Goal: Transaction & Acquisition: Purchase product/service

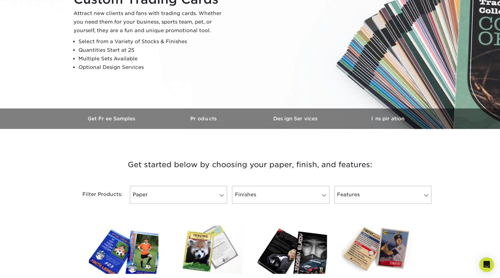
scroll to position [69, 0]
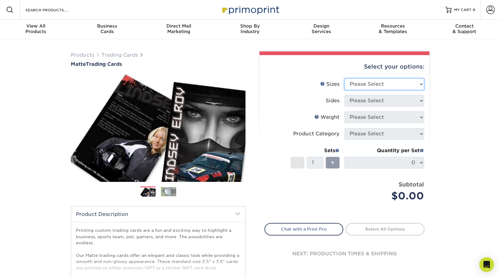
select select "2.50x3.50"
click option "2.5" x 3.5"" at bounding box center [0, 0] width 0 height 0
select select "13abbda7-1d64-4f25-8bb2-c179b224825d"
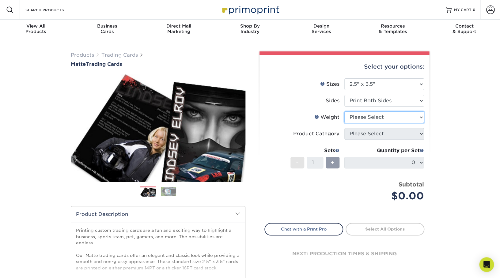
select select "16PT"
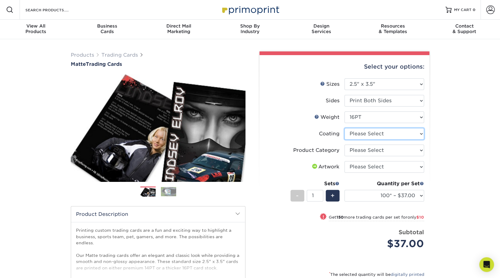
select select "121bb7b5-3b4d-429f-bd8d-bbf80e953313"
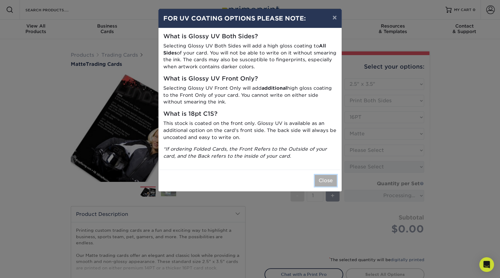
click at [327, 183] on button "Close" at bounding box center [326, 181] width 22 height 12
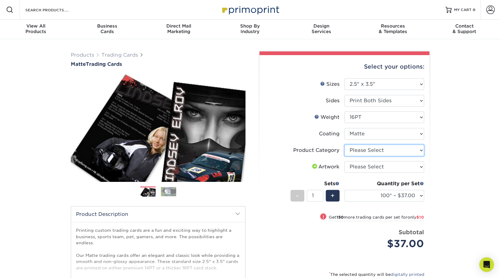
select select "c2f9bce9-36c2-409d-b101-c29d9d031e18"
click option "Trading Cards" at bounding box center [0, 0] width 0 height 0
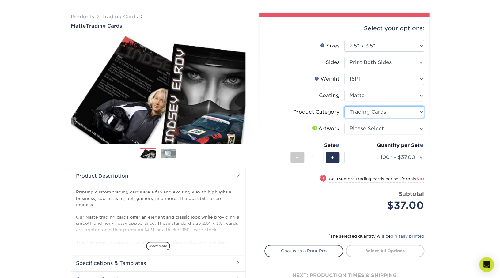
scroll to position [48, 0]
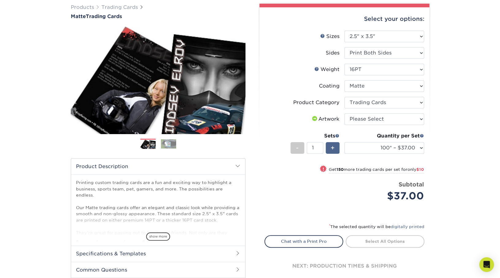
click at [334, 150] on span "+" at bounding box center [333, 147] width 4 height 9
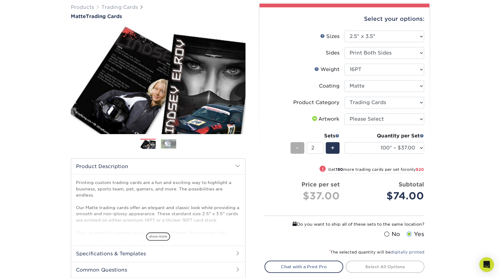
click at [298, 149] on span "-" at bounding box center [297, 147] width 3 height 9
type input "1"
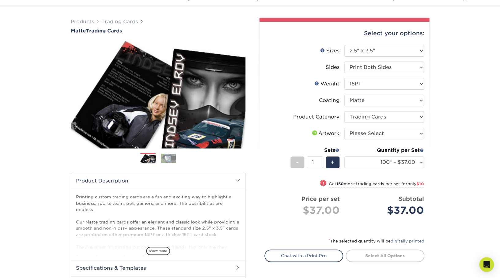
scroll to position [32, 0]
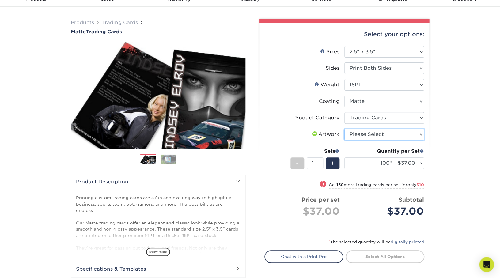
select select "upload"
click option "I will upload files" at bounding box center [0, 0] width 0 height 0
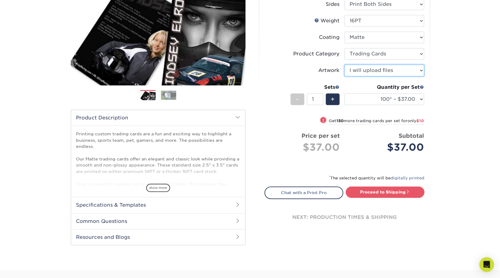
scroll to position [97, 0]
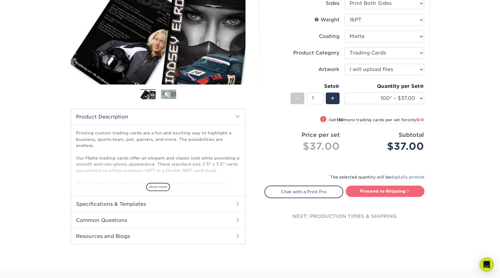
click at [379, 191] on link "Proceed to Shipping" at bounding box center [385, 191] width 79 height 11
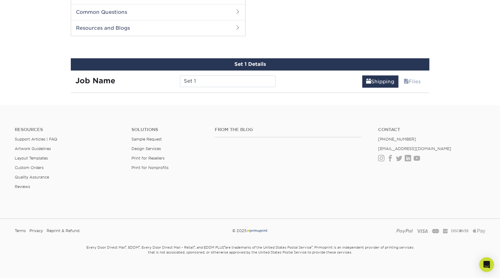
scroll to position [312, 0]
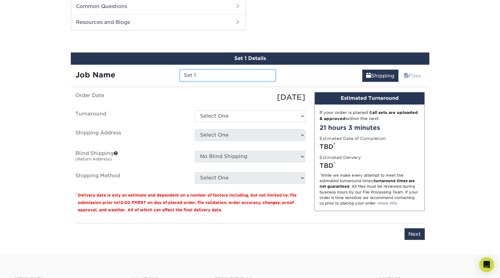
click at [196, 76] on input "Set 1" at bounding box center [227, 76] width 95 height 12
type input "E.N.D."
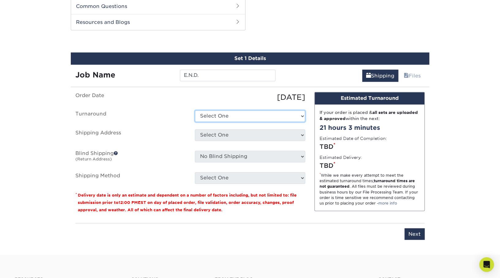
select select "1f58305e-e1e2-4755-8b3f-6b8067891deb"
click option "Next Business Day" at bounding box center [0, 0] width 0 height 0
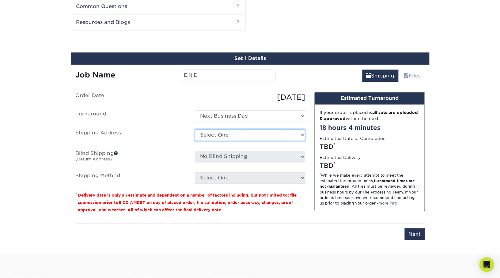
select select "newaddress"
click option "+ Add New Address" at bounding box center [0, 0] width 0 height 0
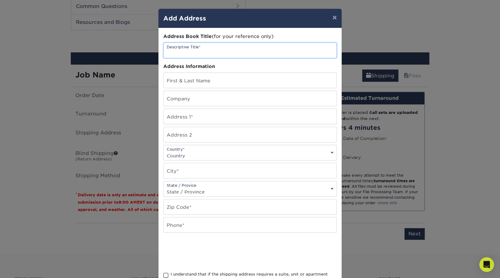
click at [212, 52] on input "text" at bounding box center [250, 50] width 173 height 15
type input "[PERSON_NAME] Coffee"
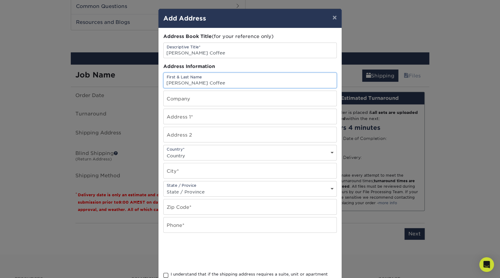
type input "[PERSON_NAME] Coffee"
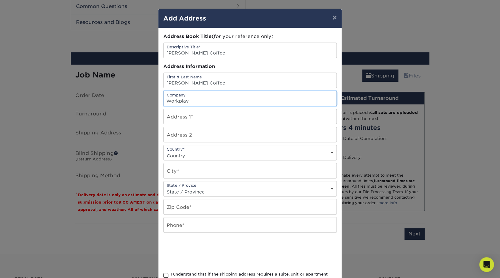
type input "Workplay"
type input "500 23rd st s"
type input "birmingham"
select select "AL"
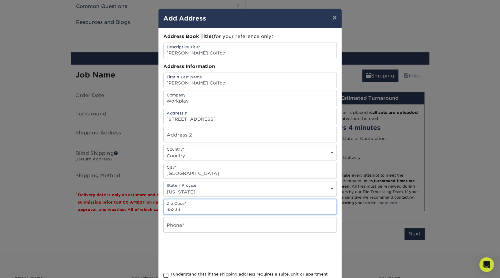
type input "35233"
click at [181, 231] on input "text" at bounding box center [250, 224] width 173 height 15
type input "5126445731"
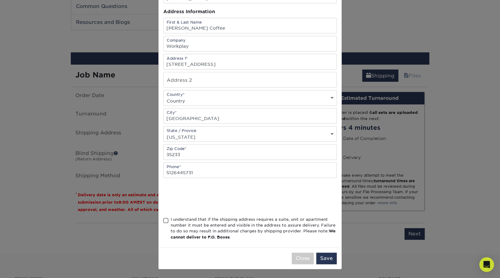
scroll to position [59, 0]
click at [167, 219] on span at bounding box center [165, 221] width 5 height 6
click at [0, 0] on input "I understand that if the shipping address requires a suite, unit or apartment n…" at bounding box center [0, 0] width 0 height 0
click at [329, 259] on button "Save" at bounding box center [326, 259] width 21 height 12
click at [164, 96] on select "Country United States Canada ----------------------------- Afghanistan Albania …" at bounding box center [250, 100] width 173 height 9
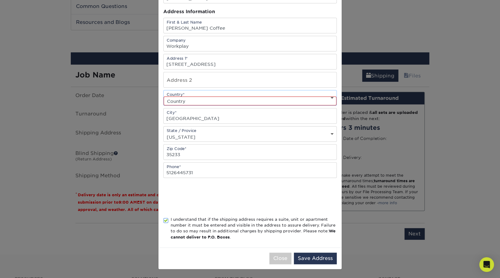
select select "US"
click option "United States" at bounding box center [0, 0] width 0 height 0
click at [315, 256] on button "Save Address" at bounding box center [315, 259] width 43 height 12
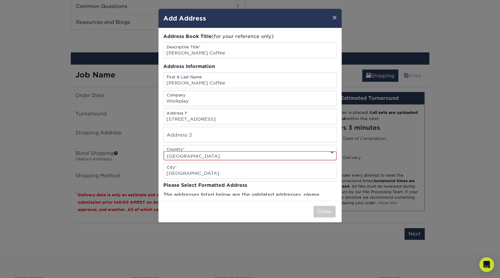
scroll to position [0, 0]
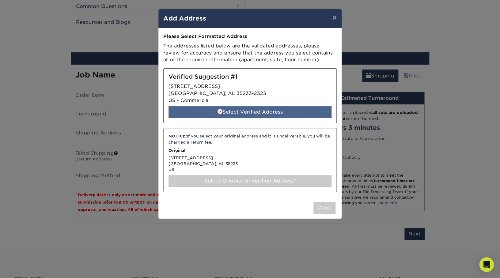
click at [245, 113] on div "Select Verified Address" at bounding box center [249, 112] width 163 height 12
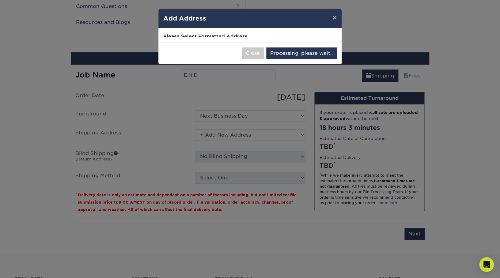
select select "286312"
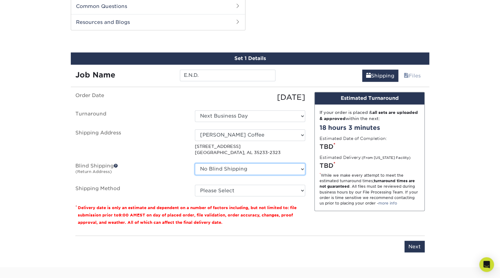
click option "No Blind Shipping" at bounding box center [0, 0] width 0 height 0
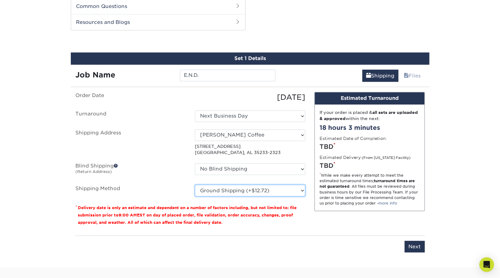
click option "Ground Shipping (+$12.72)" at bounding box center [0, 0] width 0 height 0
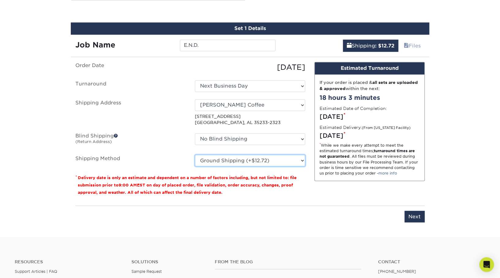
scroll to position [343, 0]
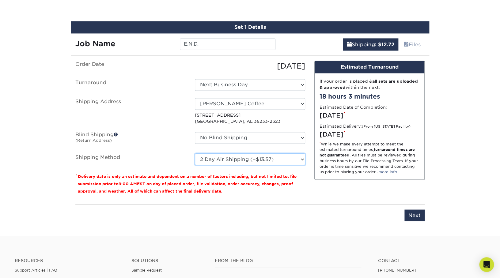
click option "2 Day Air Shipping (+$13.57)" at bounding box center [0, 0] width 0 height 0
click option "Next Day Shipping by 5pm (+$23.71)" at bounding box center [0, 0] width 0 height 0
click option "2 Day Air Shipping (+$13.57)" at bounding box center [0, 0] width 0 height 0
click option "3 Day Shipping Service (+$13.10)" at bounding box center [0, 0] width 0 height 0
click option "Ground Shipping (+$12.72)" at bounding box center [0, 0] width 0 height 0
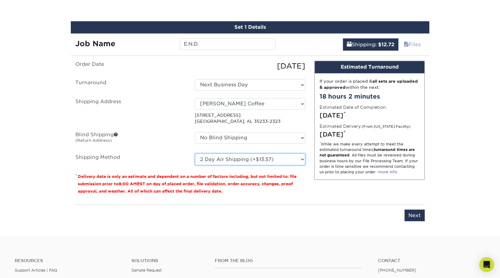
click option "2 Day Air Shipping (+$13.57)" at bounding box center [0, 0] width 0 height 0
select select "03"
click option "Ground Shipping (+$12.72)" at bounding box center [0, 0] width 0 height 0
click at [419, 215] on input "Next" at bounding box center [414, 216] width 20 height 12
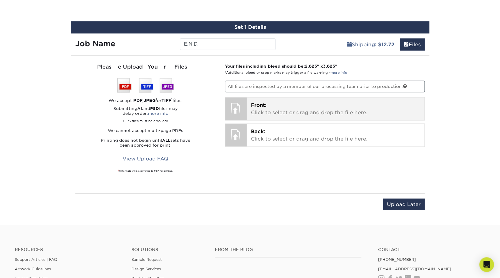
click at [274, 107] on p "Front: Click to select or drag and drop the file here." at bounding box center [335, 109] width 169 height 15
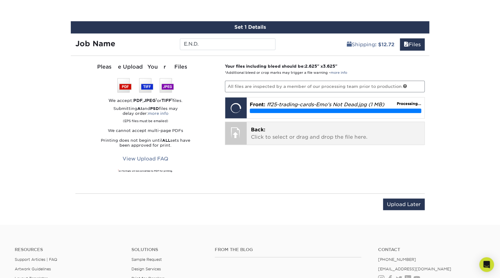
click at [274, 134] on p "Back: Click to select or drag and drop the file here." at bounding box center [335, 133] width 169 height 15
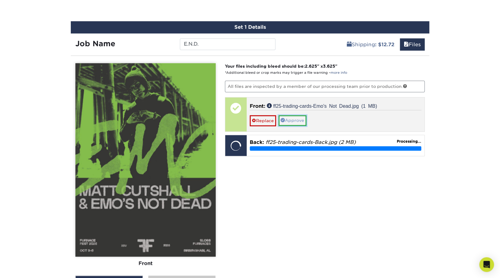
click at [298, 120] on link "Approve" at bounding box center [292, 120] width 28 height 10
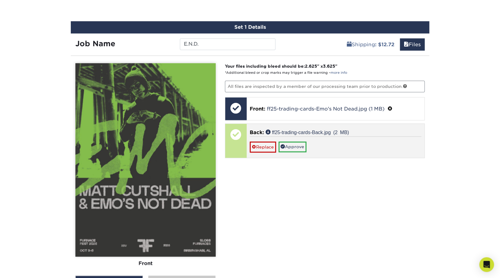
click at [346, 143] on div "Replace Approve" at bounding box center [336, 144] width 172 height 16
click at [334, 148] on div "Replace Approve" at bounding box center [336, 144] width 172 height 16
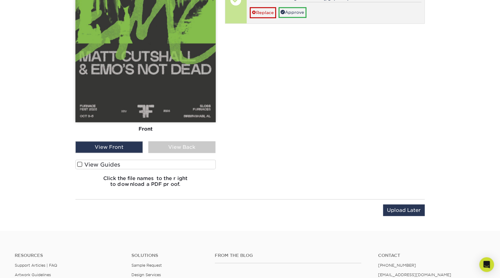
scroll to position [486, 0]
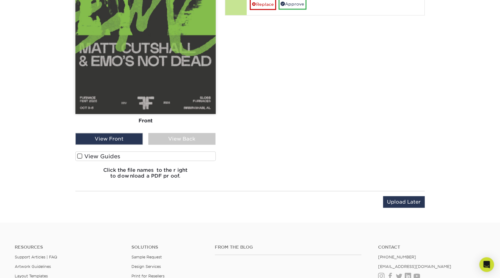
click at [181, 138] on div "View Back" at bounding box center [181, 139] width 67 height 12
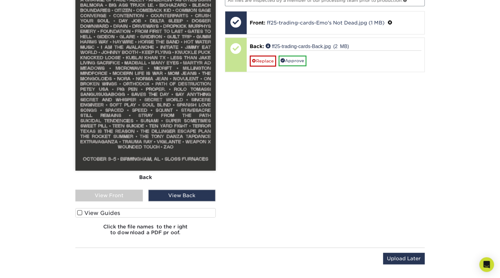
scroll to position [358, 0]
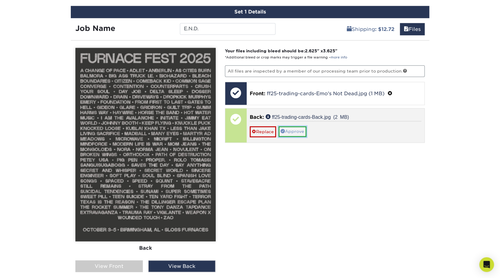
click at [296, 129] on link "Approve" at bounding box center [292, 131] width 28 height 10
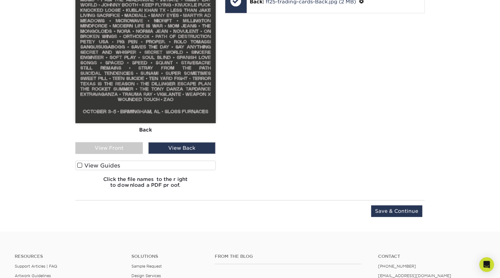
scroll to position [504, 0]
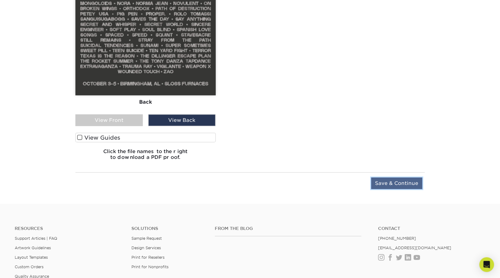
click at [403, 185] on input "Save & Continue" at bounding box center [396, 184] width 51 height 12
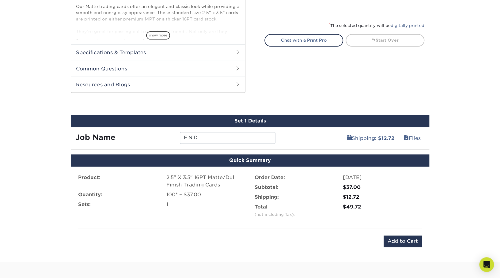
scroll to position [248, 0]
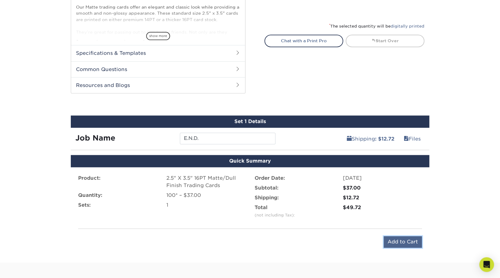
click at [398, 240] on input "Add to Cart" at bounding box center [403, 242] width 38 height 12
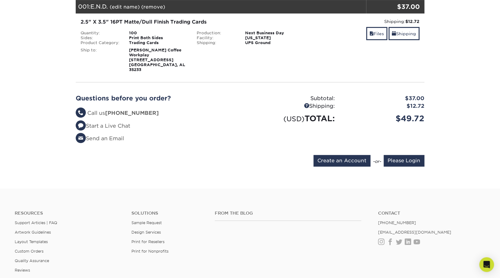
scroll to position [94, 0]
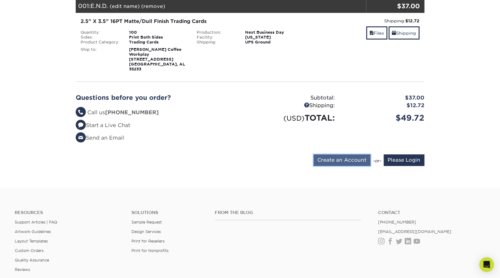
click at [346, 157] on input "Create an Account" at bounding box center [341, 160] width 57 height 12
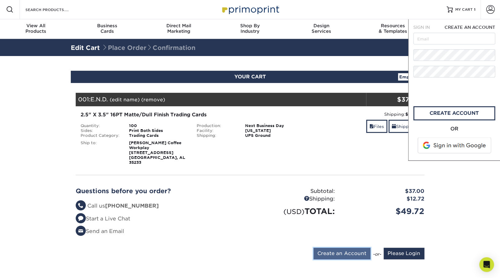
scroll to position [0, 0]
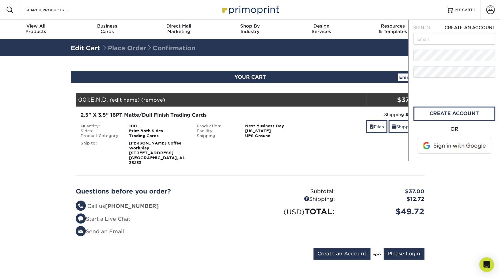
click at [440, 145] on span at bounding box center [455, 146] width 78 height 16
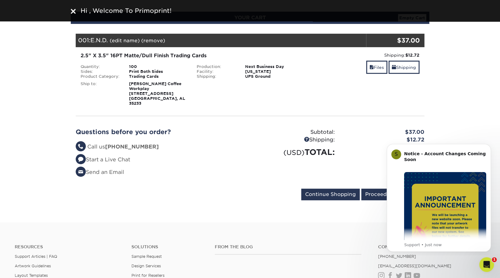
scroll to position [61, 0]
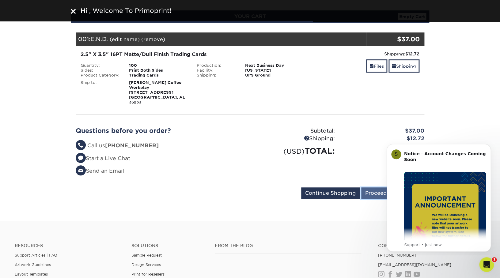
click at [374, 190] on input "Proceed to Checkout" at bounding box center [392, 193] width 63 height 12
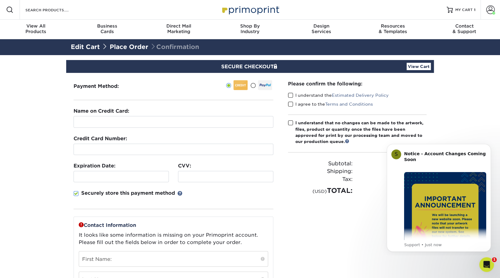
click at [253, 85] on span at bounding box center [252, 86] width 5 height 6
click at [0, 0] on input "radio" at bounding box center [0, 0] width 0 height 0
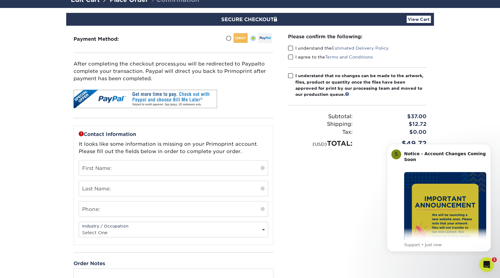
scroll to position [48, 0]
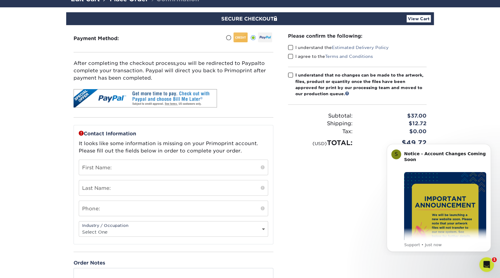
click at [291, 47] on span at bounding box center [290, 48] width 5 height 6
click at [0, 0] on input "I understand the Estimated Delivery Policy" at bounding box center [0, 0] width 0 height 0
click at [291, 58] on span at bounding box center [290, 57] width 5 height 6
click at [0, 0] on input "I agree to the Terms and Conditions" at bounding box center [0, 0] width 0 height 0
click at [290, 75] on span at bounding box center [290, 75] width 5 height 6
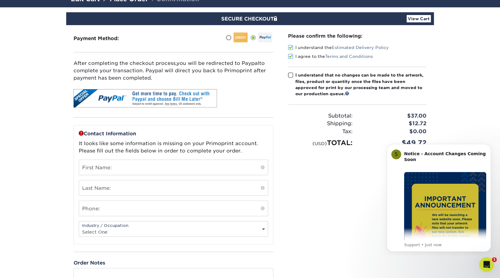
click at [0, 0] on input "I understand that no changes can be made to the artwork, files, product or quan…" at bounding box center [0, 0] width 0 height 0
click at [131, 168] on input "text" at bounding box center [173, 167] width 189 height 15
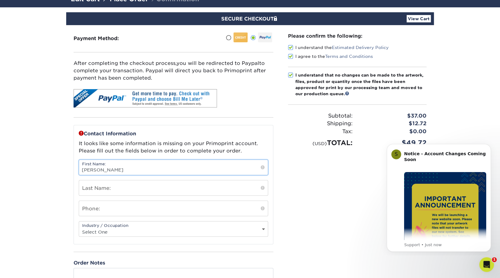
type input "[PERSON_NAME]"
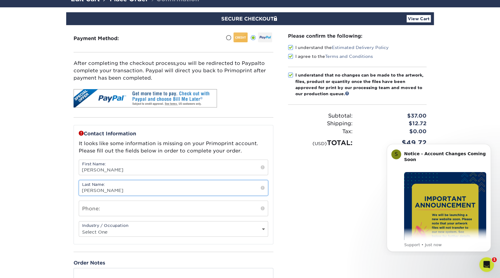
type input "[PERSON_NAME]"
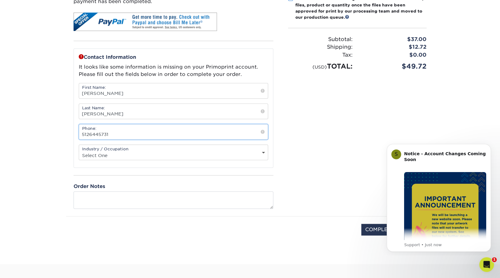
scroll to position [127, 0]
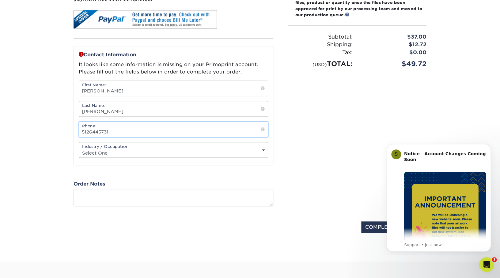
type input "5126445731"
click at [79, 149] on select "Select One Administrative Executive Human Resources Construction Education Ente…" at bounding box center [173, 153] width 189 height 9
select select "7"
click option "Entertainment" at bounding box center [0, 0] width 0 height 0
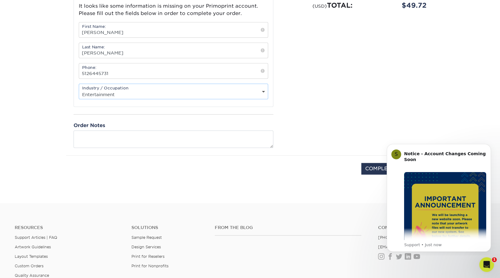
scroll to position [201, 0]
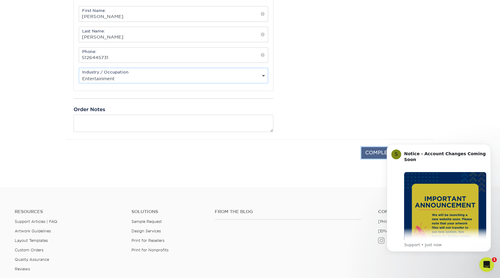
click at [372, 154] on input "COMPLETE PURCHASE" at bounding box center [395, 153] width 68 height 12
type input "PROCESSING, PLEASE WAIT..."
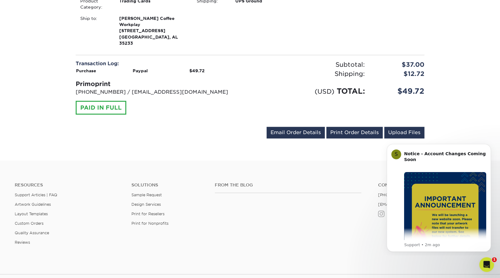
scroll to position [214, 0]
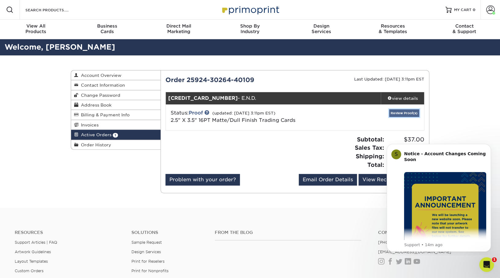
click at [405, 114] on link "Review Proof(s)" at bounding box center [404, 113] width 30 height 8
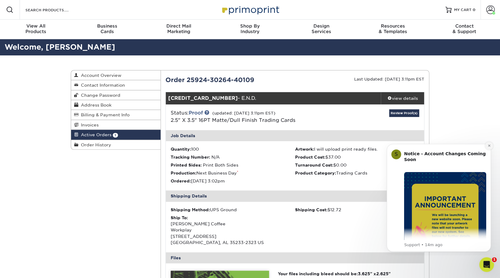
click at [490, 146] on icon "Dismiss notification" at bounding box center [488, 145] width 3 height 3
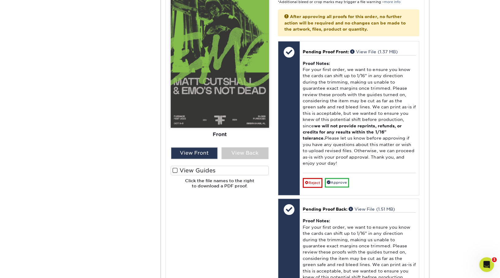
scroll to position [286, 0]
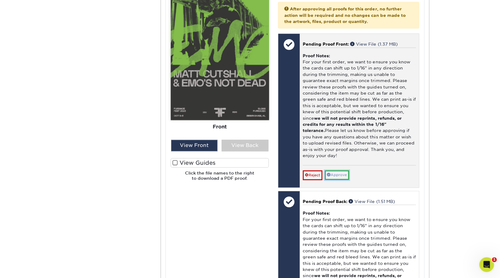
click at [339, 170] on link "Approve" at bounding box center [337, 174] width 24 height 9
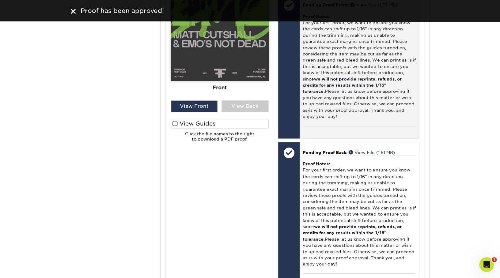
scroll to position [318, 0]
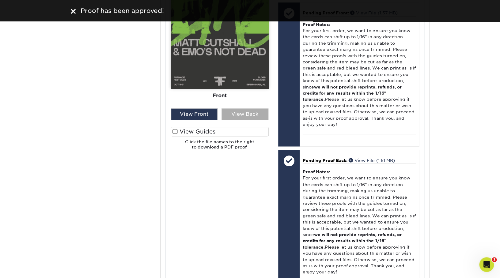
click at [264, 115] on div "View Back" at bounding box center [244, 114] width 47 height 12
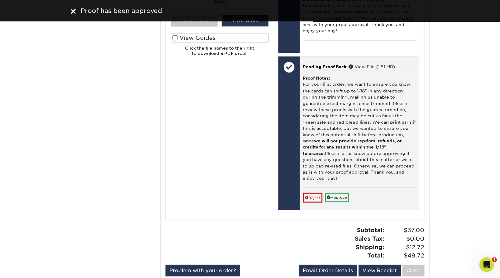
scroll to position [537, 0]
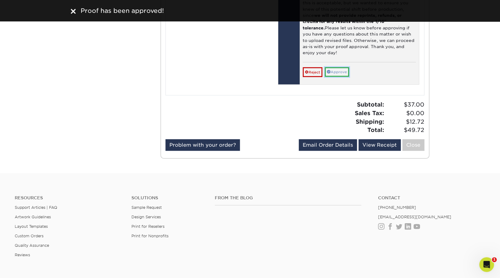
click at [340, 67] on link "Approve" at bounding box center [337, 71] width 24 height 9
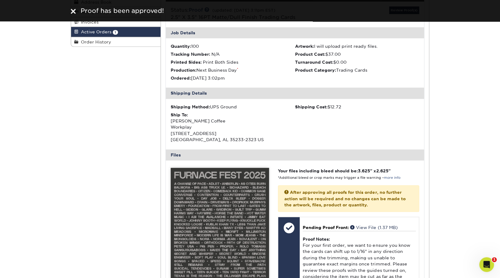
scroll to position [0, 0]
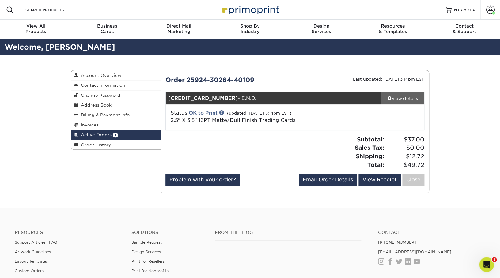
click at [409, 96] on div "view details" at bounding box center [402, 98] width 43 height 6
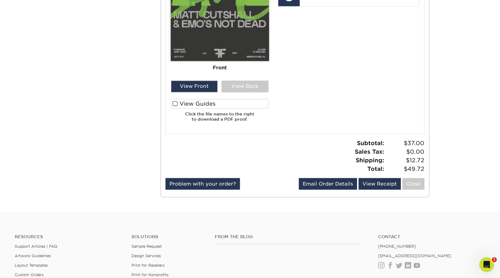
scroll to position [359, 0]
